Goal: Information Seeking & Learning: Learn about a topic

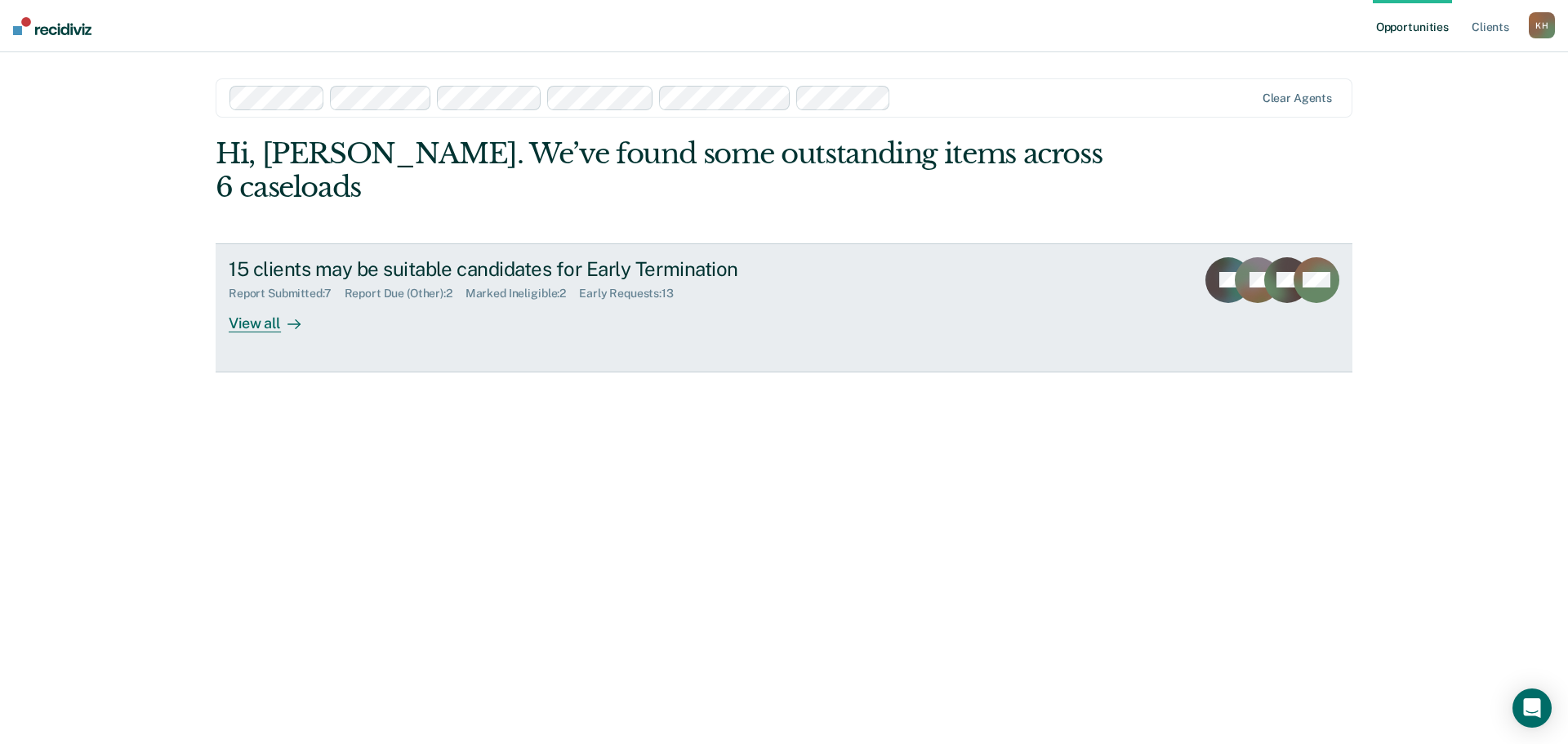
click at [277, 300] on link "15 clients may be suitable candidates for Early Termination Report Submitted : …" at bounding box center [784, 308] width 1137 height 129
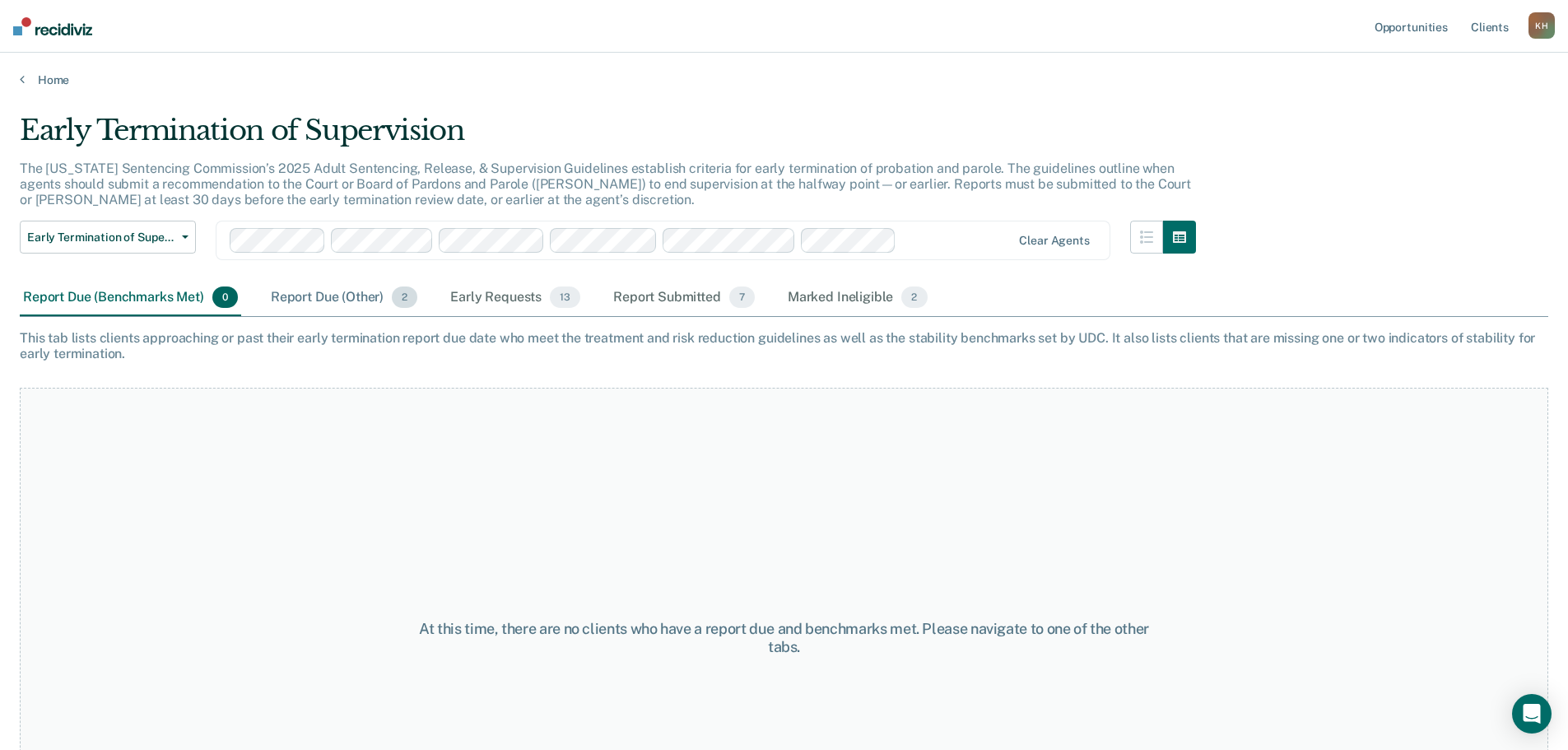
click at [339, 306] on div "Report Due (Other) 2" at bounding box center [344, 298] width 153 height 36
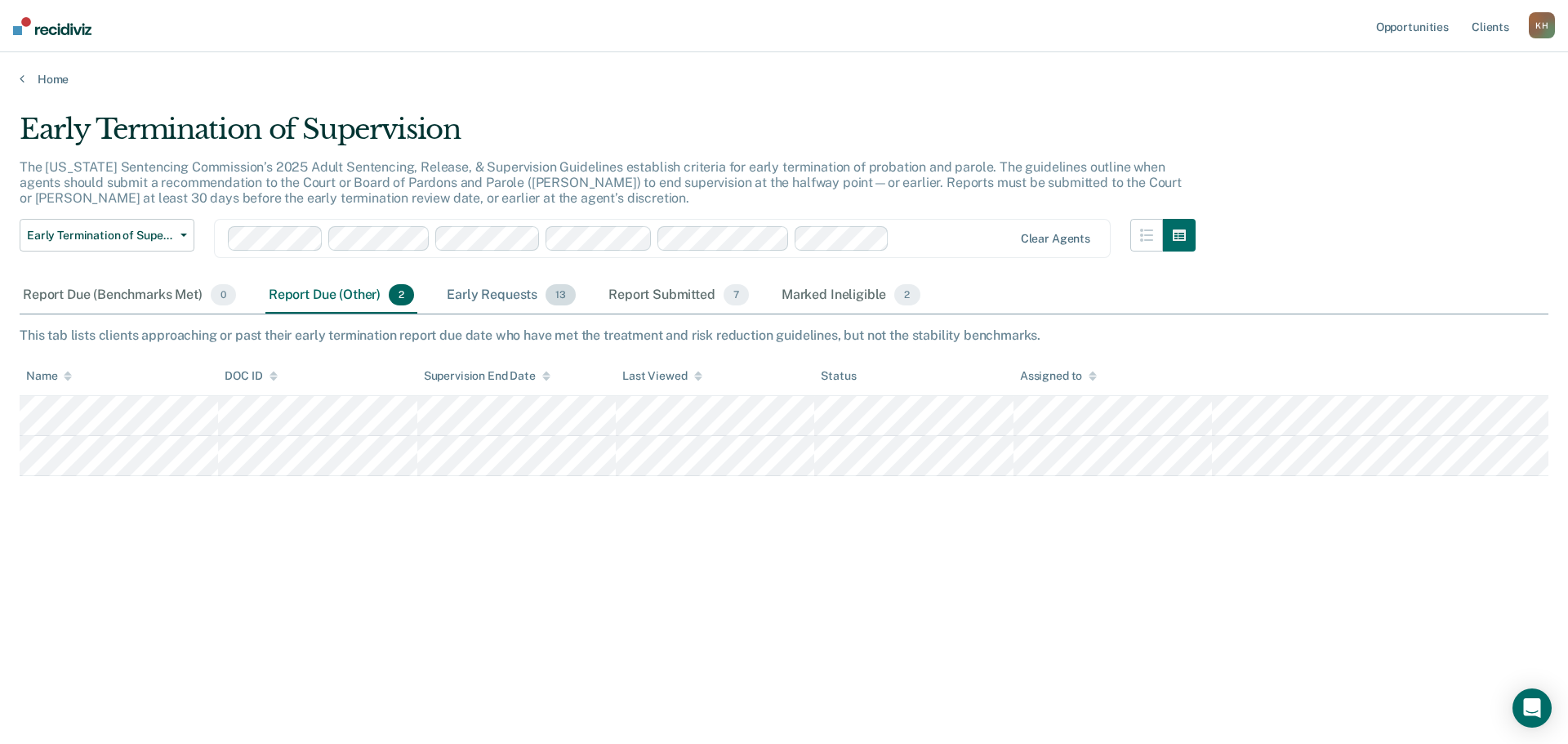
click at [498, 296] on div "Early Requests 13" at bounding box center [511, 296] width 136 height 36
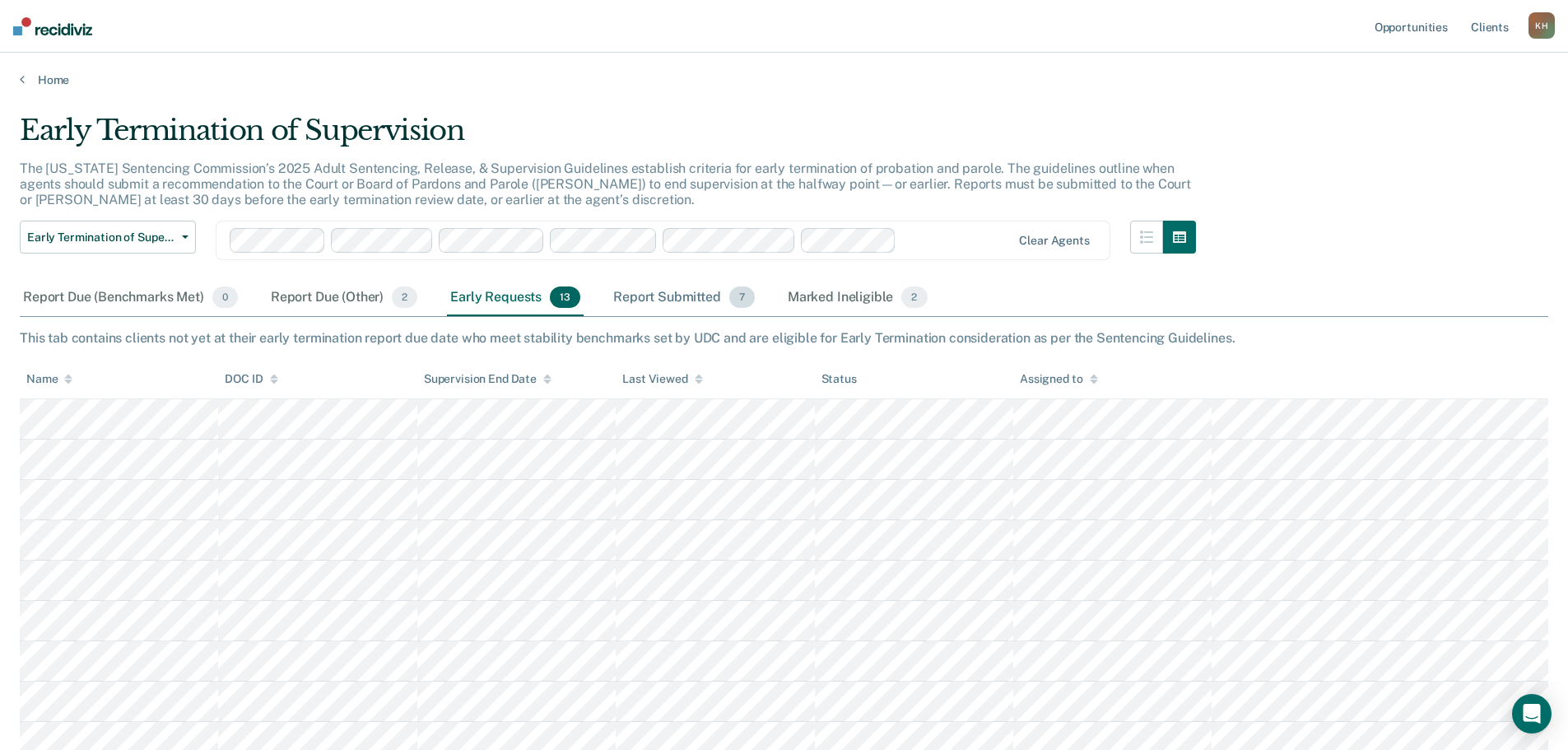
click at [657, 295] on div "Report Submitted 7" at bounding box center [684, 298] width 148 height 36
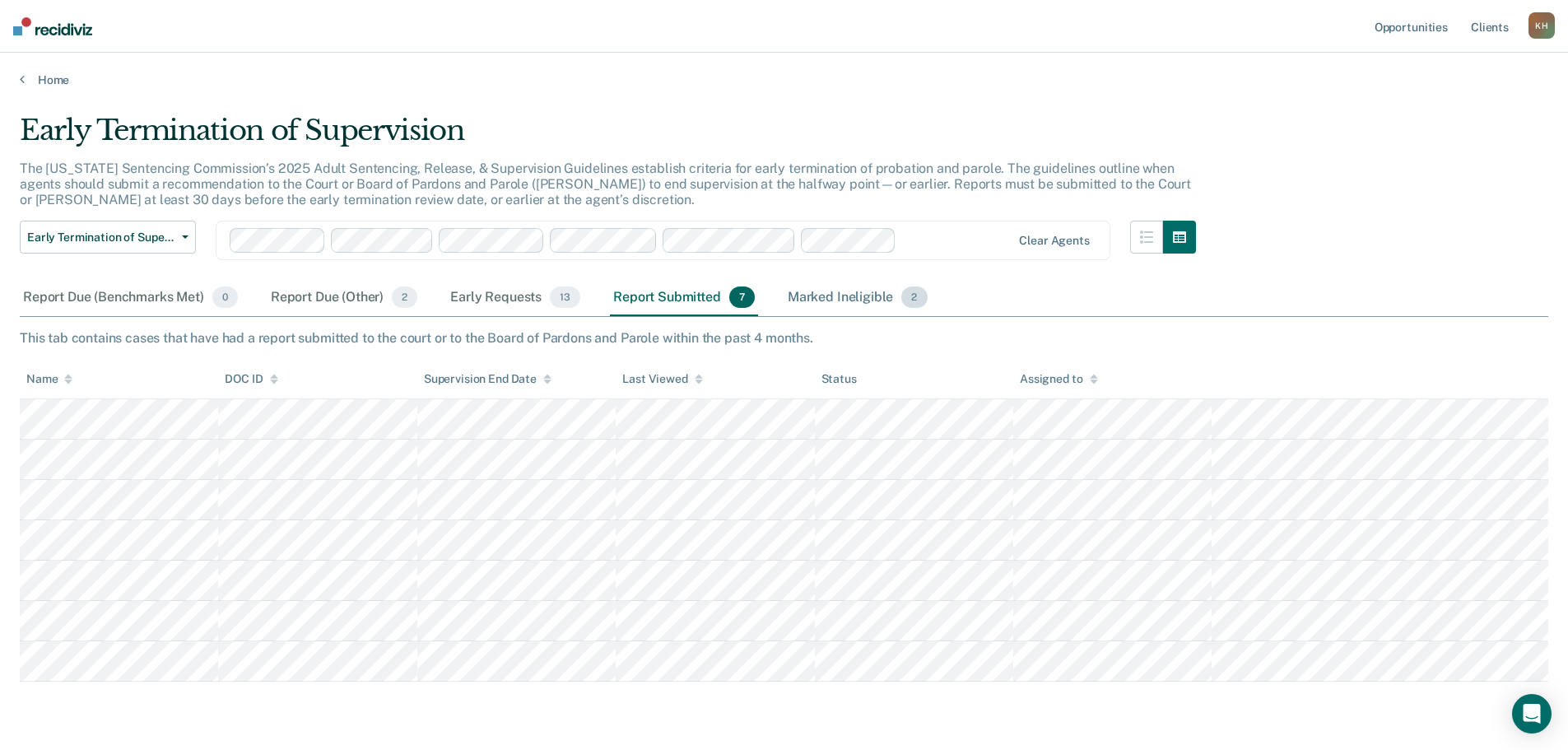
click at [855, 301] on div "Marked Ineligible 2" at bounding box center [858, 298] width 146 height 36
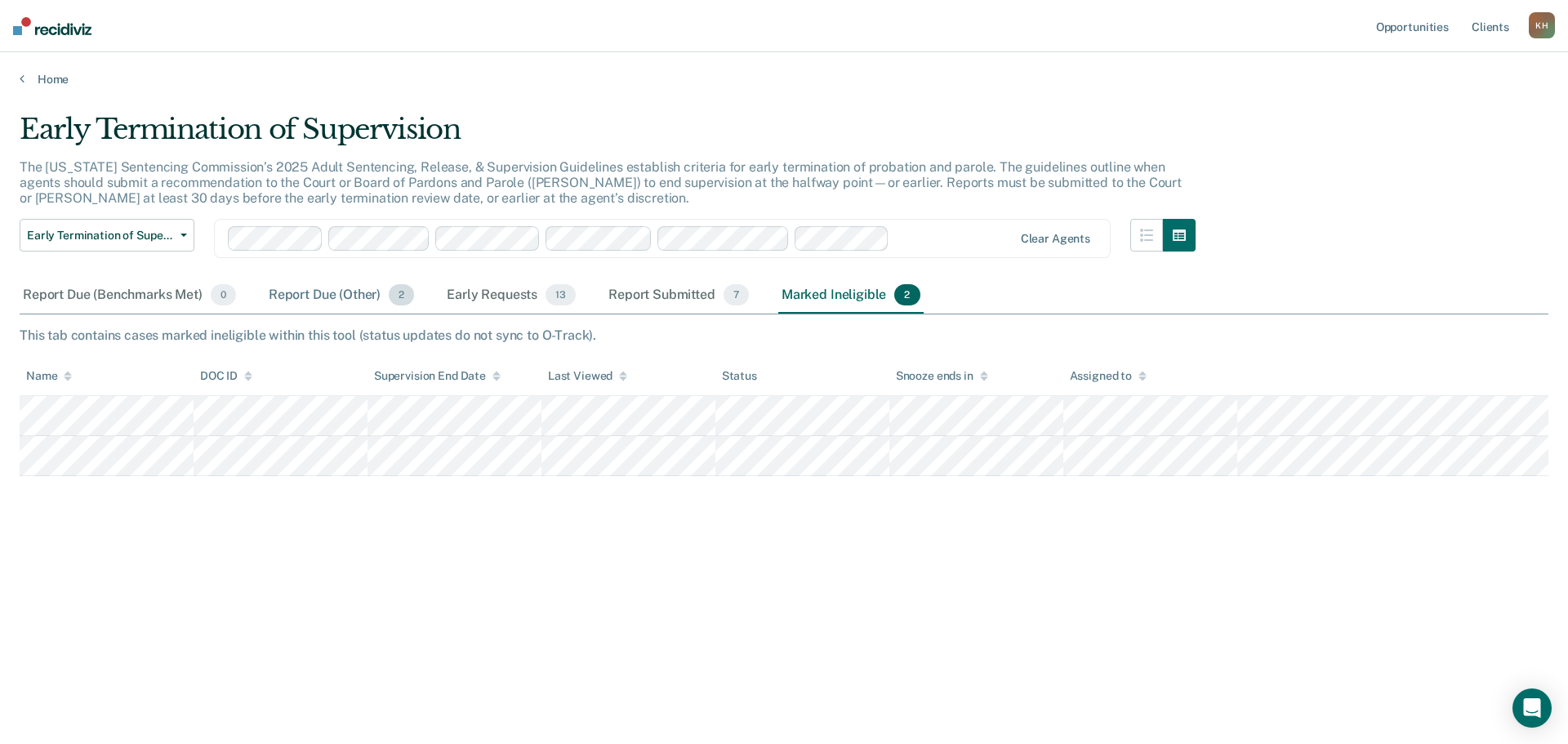
click at [364, 292] on div "Report Due (Other) 2" at bounding box center [341, 296] width 152 height 36
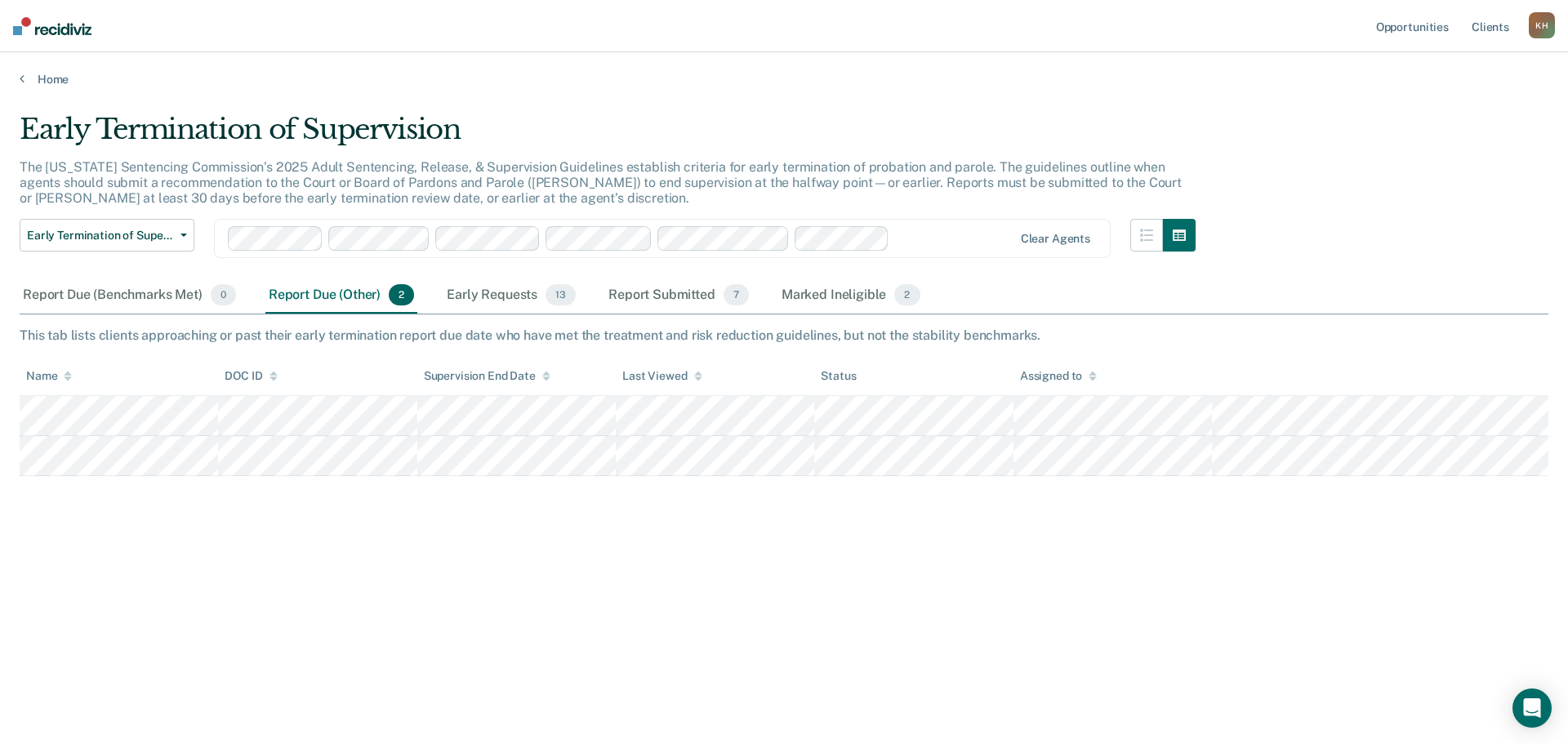
click at [1007, 155] on div "Early Termination of Supervision" at bounding box center [607, 136] width 1176 height 47
click at [514, 303] on div "Early Requests 13" at bounding box center [511, 296] width 136 height 36
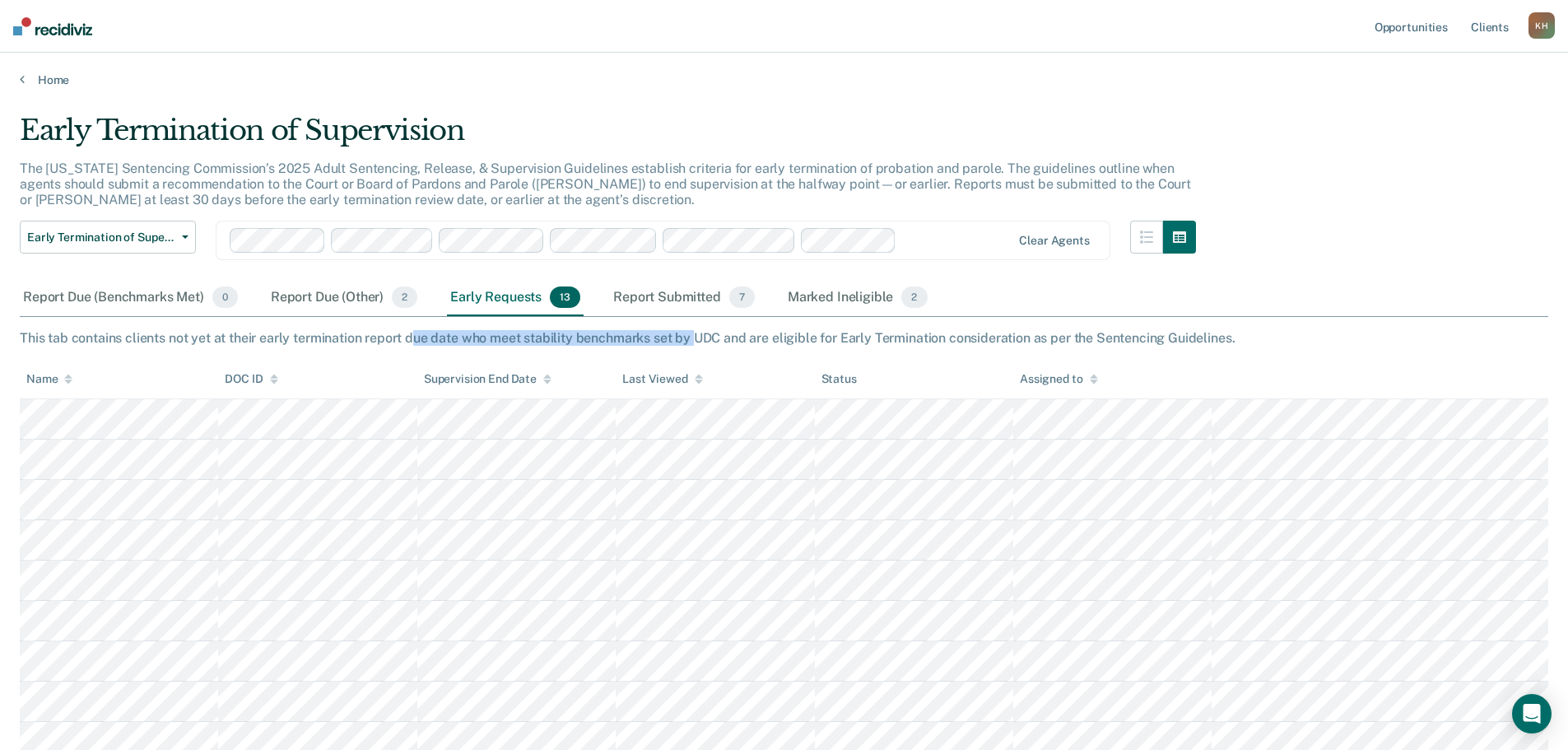
drag, startPoint x: 416, startPoint y: 342, endPoint x: 693, endPoint y: 333, distance: 277.1
click at [693, 333] on div "This tab contains clients not yet at their early termination report due date wh…" at bounding box center [784, 338] width 1529 height 15
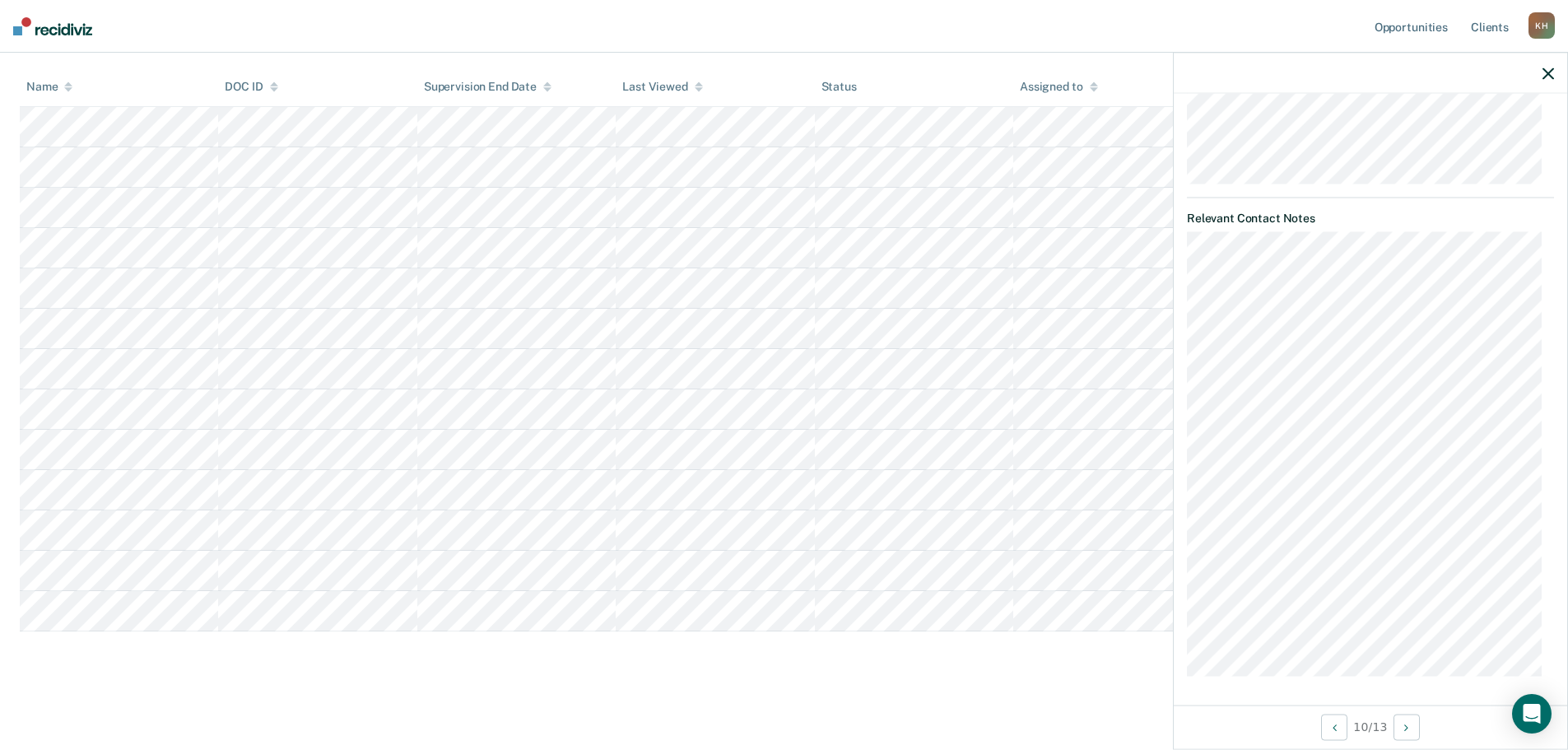
scroll to position [1165, 0]
